Goal: Task Accomplishment & Management: Manage account settings

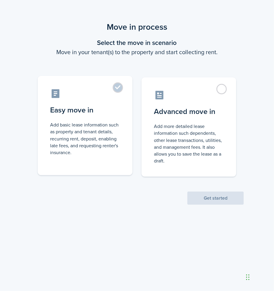
click at [119, 86] on label "Easy move in Add basic lease information such as property and tenant details, r…" at bounding box center [85, 125] width 95 height 99
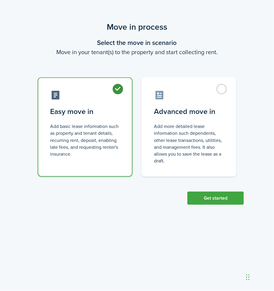
radio input "true"
click at [231, 198] on button "Get started" at bounding box center [216, 197] width 56 height 13
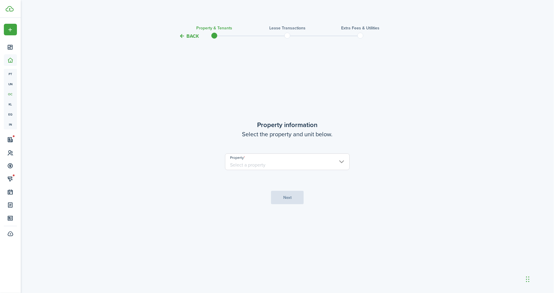
drag, startPoint x: 358, startPoint y: 113, endPoint x: 350, endPoint y: 113, distance: 8.0
click at [269, 113] on tc-wizard-step "Property information Select the property and unit below. Property Next" at bounding box center [288, 162] width 250 height 229
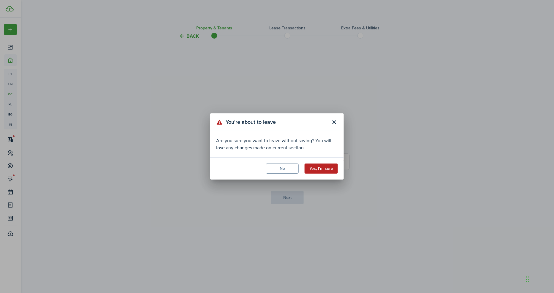
click at [269, 170] on button "Yes, I'm sure" at bounding box center [321, 169] width 33 height 10
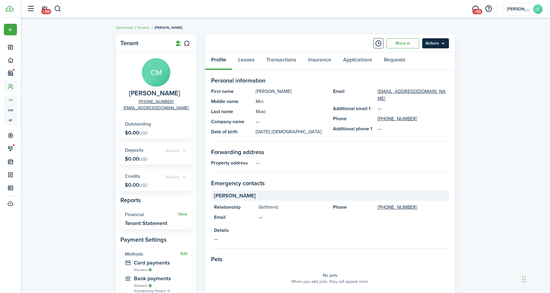
click at [269, 43] on menu-btn "Actions" at bounding box center [435, 43] width 27 height 10
click at [269, 58] on link "Applications" at bounding box center [357, 61] width 41 height 18
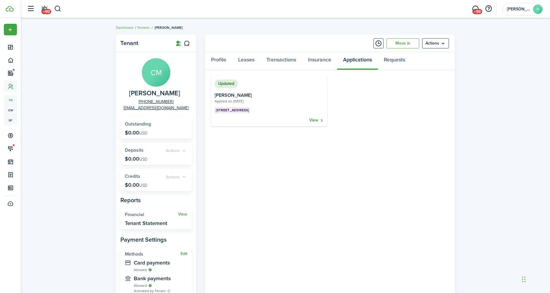
click at [269, 121] on link "View" at bounding box center [316, 120] width 14 height 6
click at [269, 43] on menu-btn "Actions" at bounding box center [435, 43] width 27 height 10
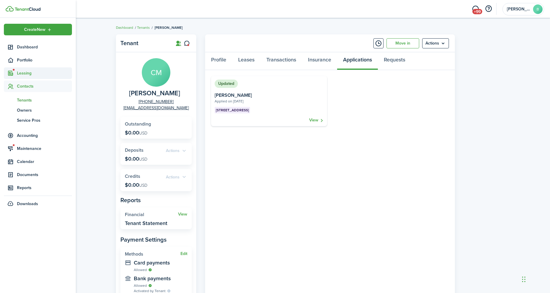
click at [24, 75] on span "Leasing" at bounding box center [44, 73] width 55 height 6
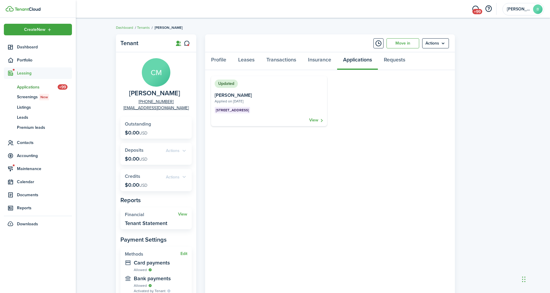
click at [30, 86] on span "Applications" at bounding box center [37, 87] width 41 height 6
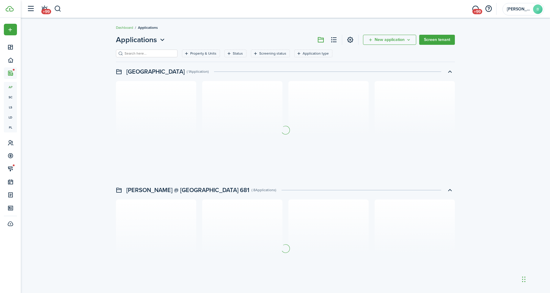
click at [151, 54] on input "search" at bounding box center [149, 54] width 52 height 6
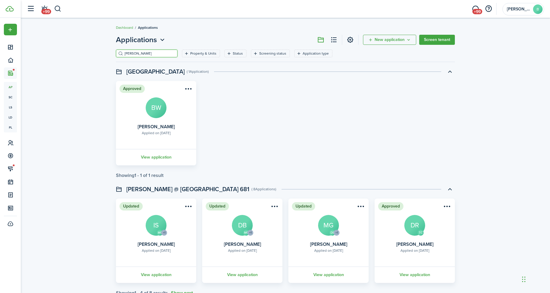
type input "[PERSON_NAME]"
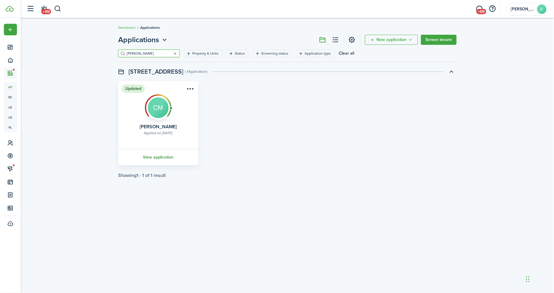
click at [164, 156] on link "View application" at bounding box center [158, 157] width 82 height 16
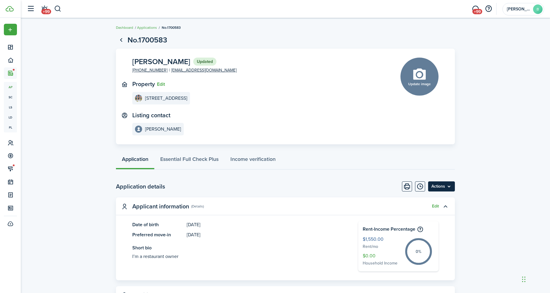
click at [269, 187] on menu-btn "Actions" at bounding box center [441, 186] width 27 height 10
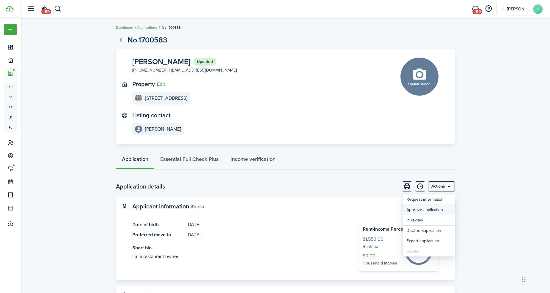
click at [269, 210] on button "Approve application" at bounding box center [428, 210] width 52 height 10
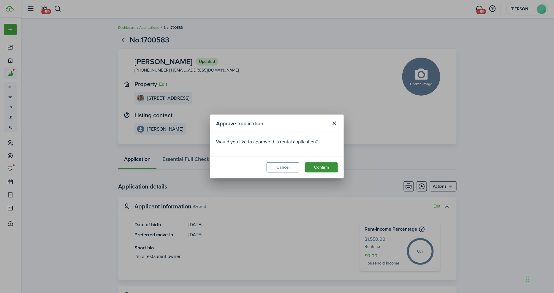
click at [269, 166] on button "Confirm" at bounding box center [321, 167] width 33 height 10
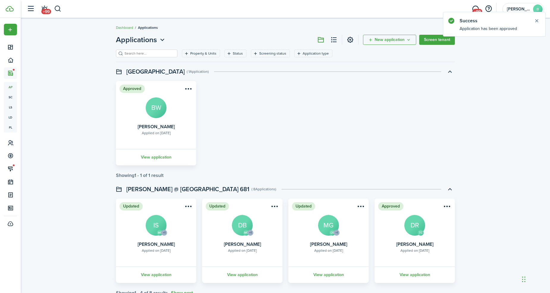
click at [269, 132] on div "Approved Applied on [DATE] [PERSON_NAME] [PERSON_NAME] View application" at bounding box center [285, 123] width 345 height 84
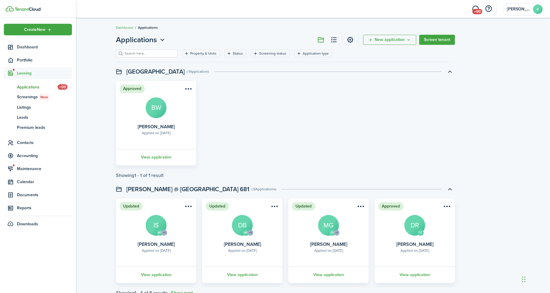
click at [29, 85] on span "Applications" at bounding box center [37, 87] width 41 height 6
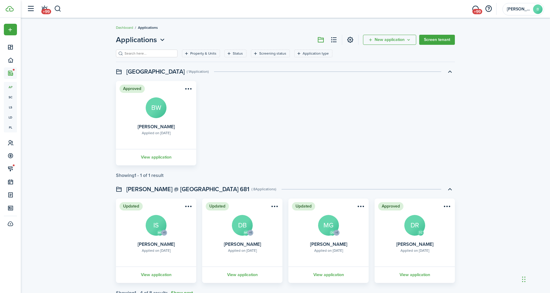
click at [139, 55] on input "search" at bounding box center [149, 54] width 52 height 6
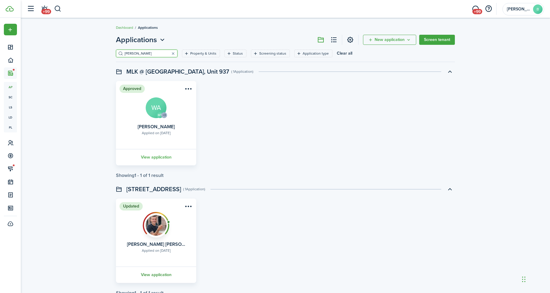
type input "[PERSON_NAME]"
click at [168, 277] on link "View application" at bounding box center [156, 275] width 82 height 16
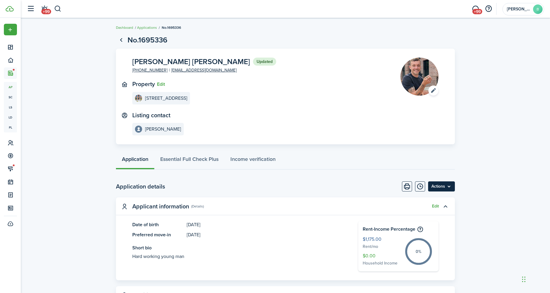
click at [269, 185] on menu-btn "Actions" at bounding box center [441, 186] width 27 height 10
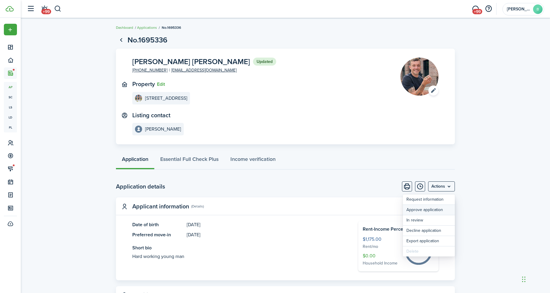
click at [269, 211] on button "Approve application" at bounding box center [428, 210] width 52 height 10
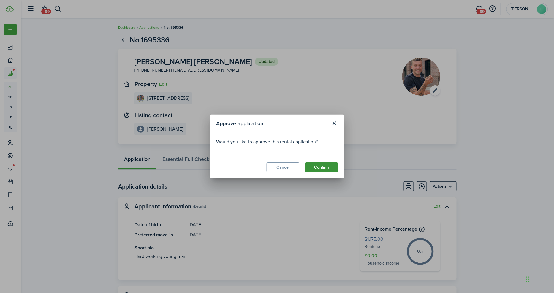
click at [269, 168] on button "Confirm" at bounding box center [321, 167] width 33 height 10
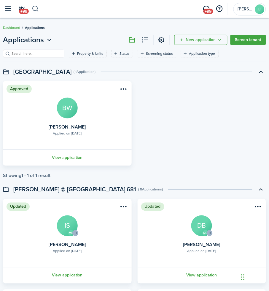
click at [37, 7] on button "button" at bounding box center [35, 9] width 7 height 10
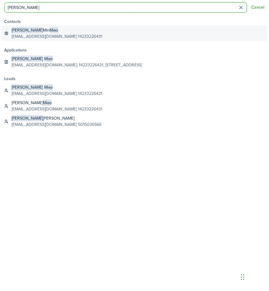
type input "[PERSON_NAME]"
click at [50, 33] on span "Miao" at bounding box center [54, 30] width 9 height 6
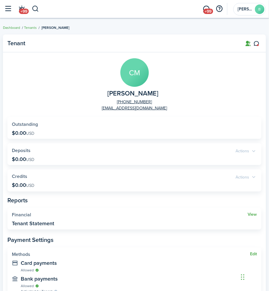
scroll to position [198, 0]
